Goal: Find specific page/section: Find specific page/section

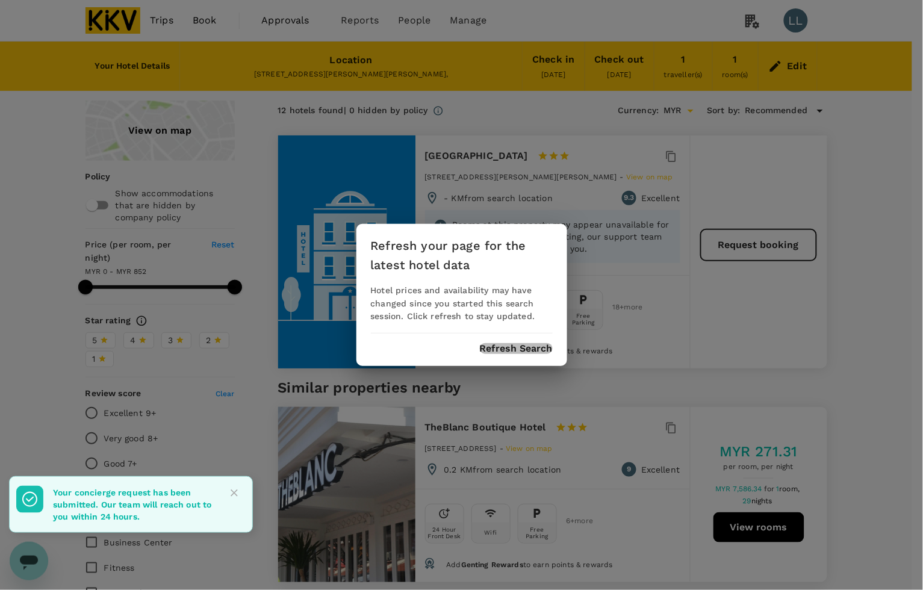
click at [534, 343] on button "Refresh Search" at bounding box center [516, 348] width 73 height 11
click at [527, 350] on button "Refresh Search" at bounding box center [516, 348] width 73 height 11
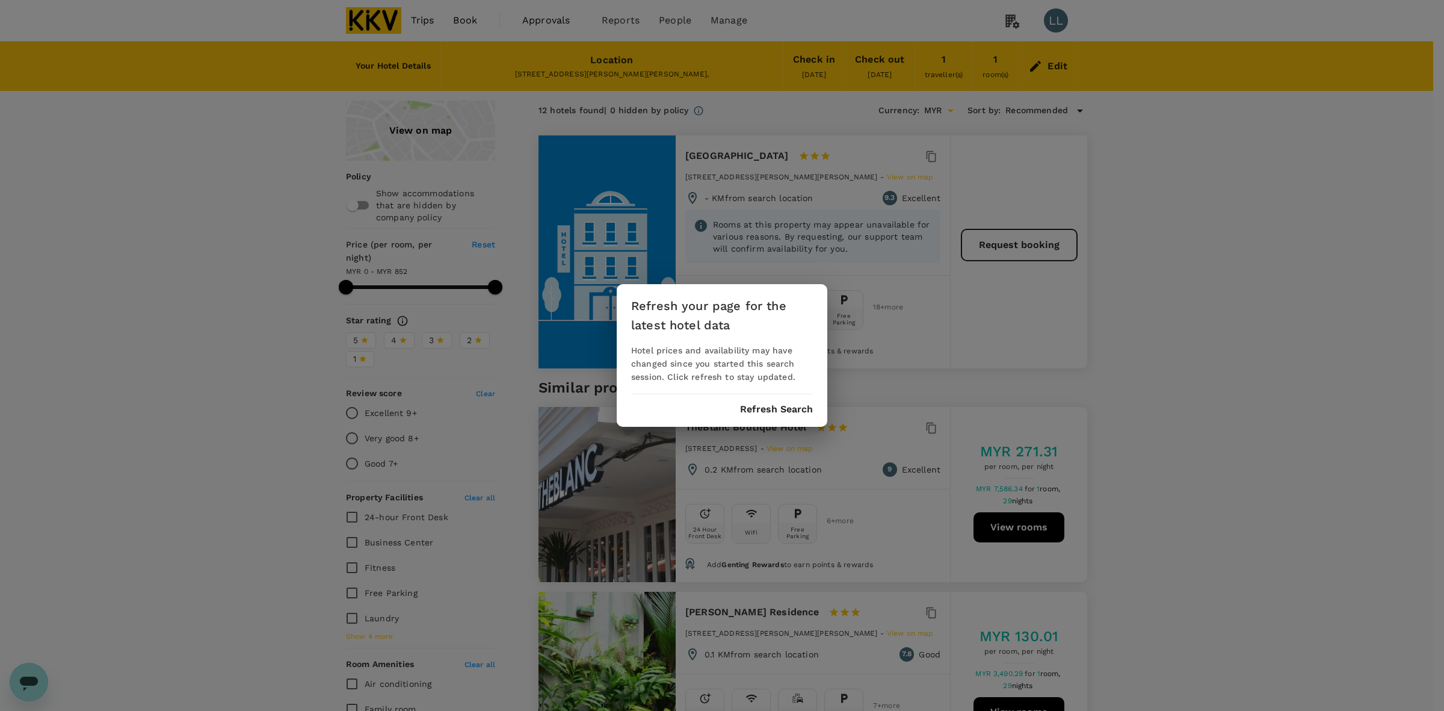
click at [778, 410] on button "Refresh Search" at bounding box center [776, 409] width 73 height 11
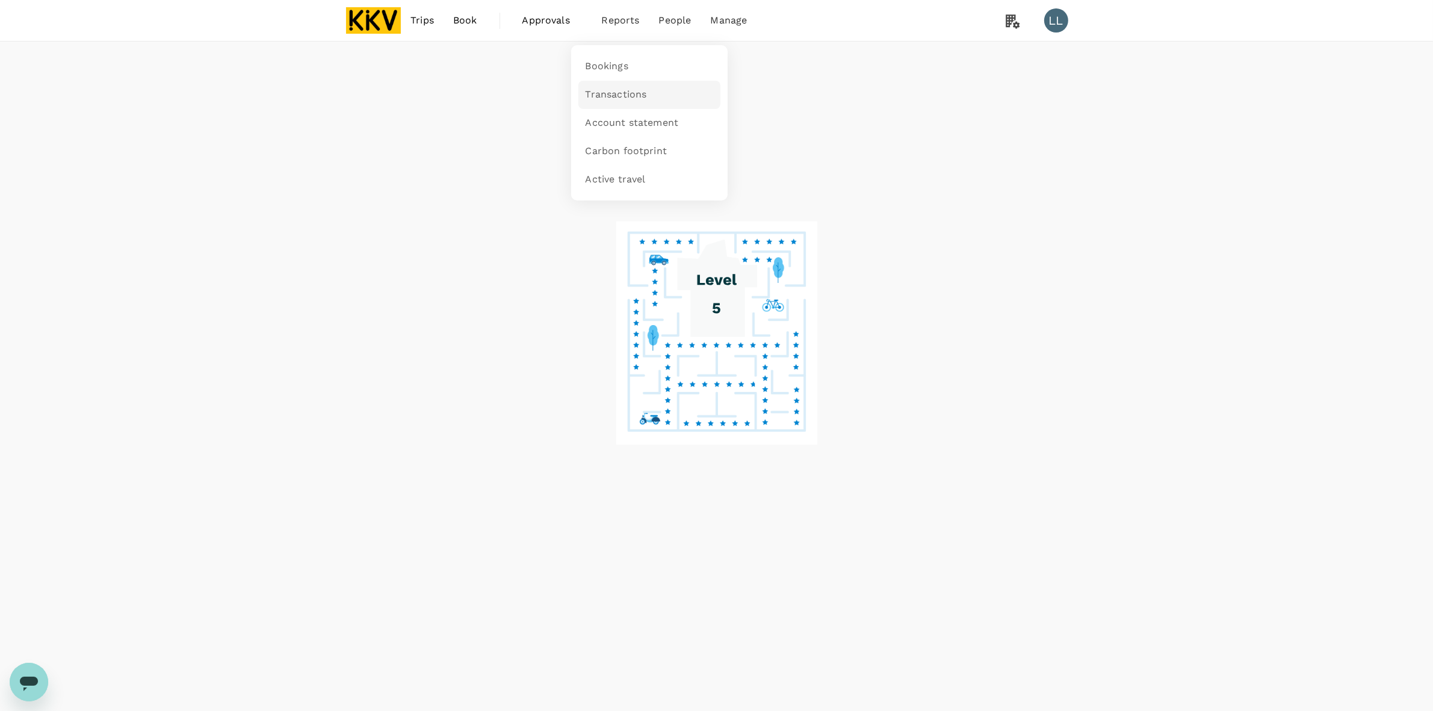
click at [611, 91] on span "Transactions" at bounding box center [616, 95] width 61 height 14
